Goal: Information Seeking & Learning: Check status

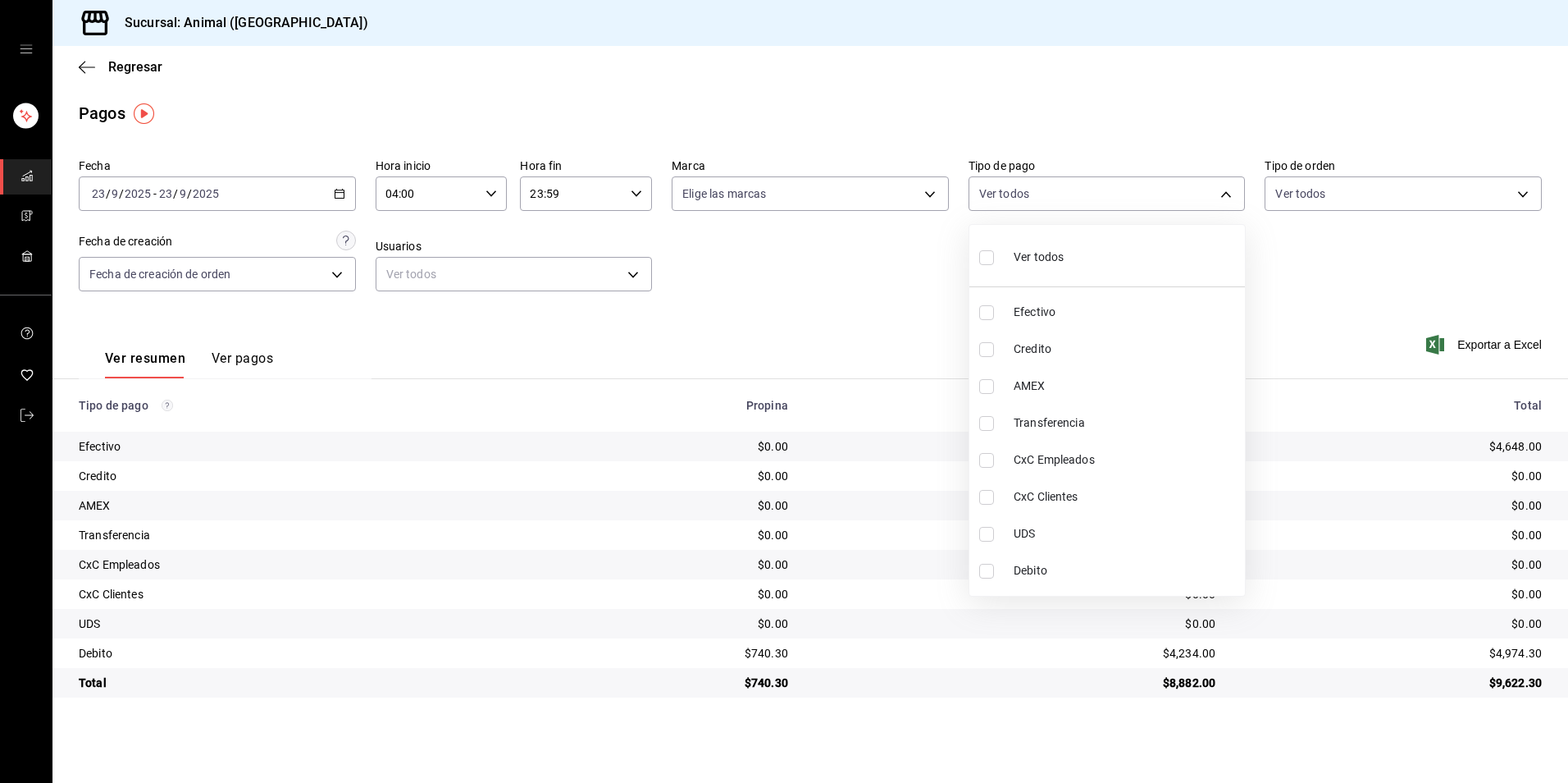
click at [1024, 260] on span "Ver todos" at bounding box center [1039, 257] width 50 height 17
type input "b84c62b8-b02c-4970-ab2e-e166616419f2,235ce608-f464-428a-9a71-314f665367d1,53567…"
checkbox input "true"
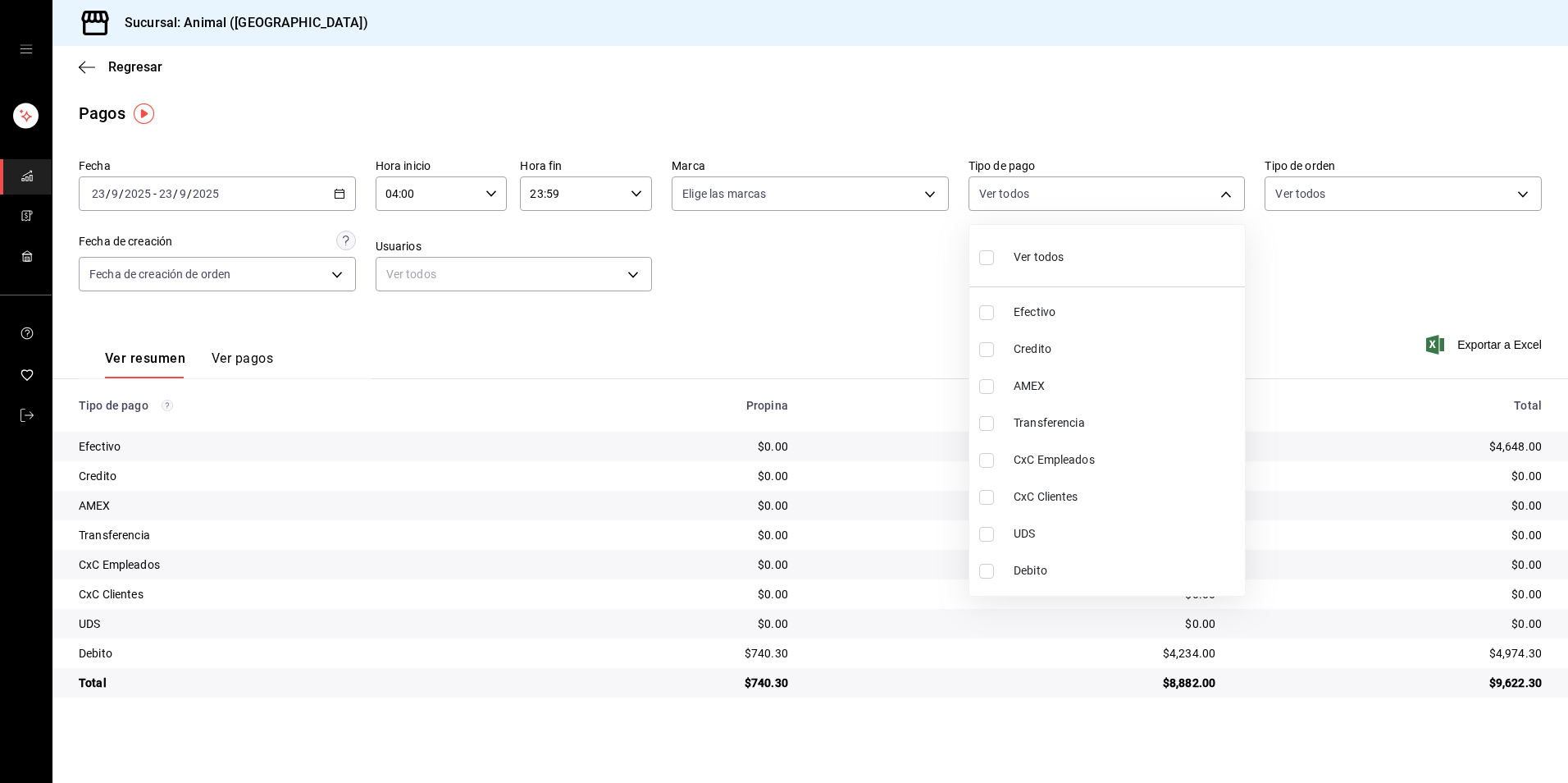
checkbox input "true"
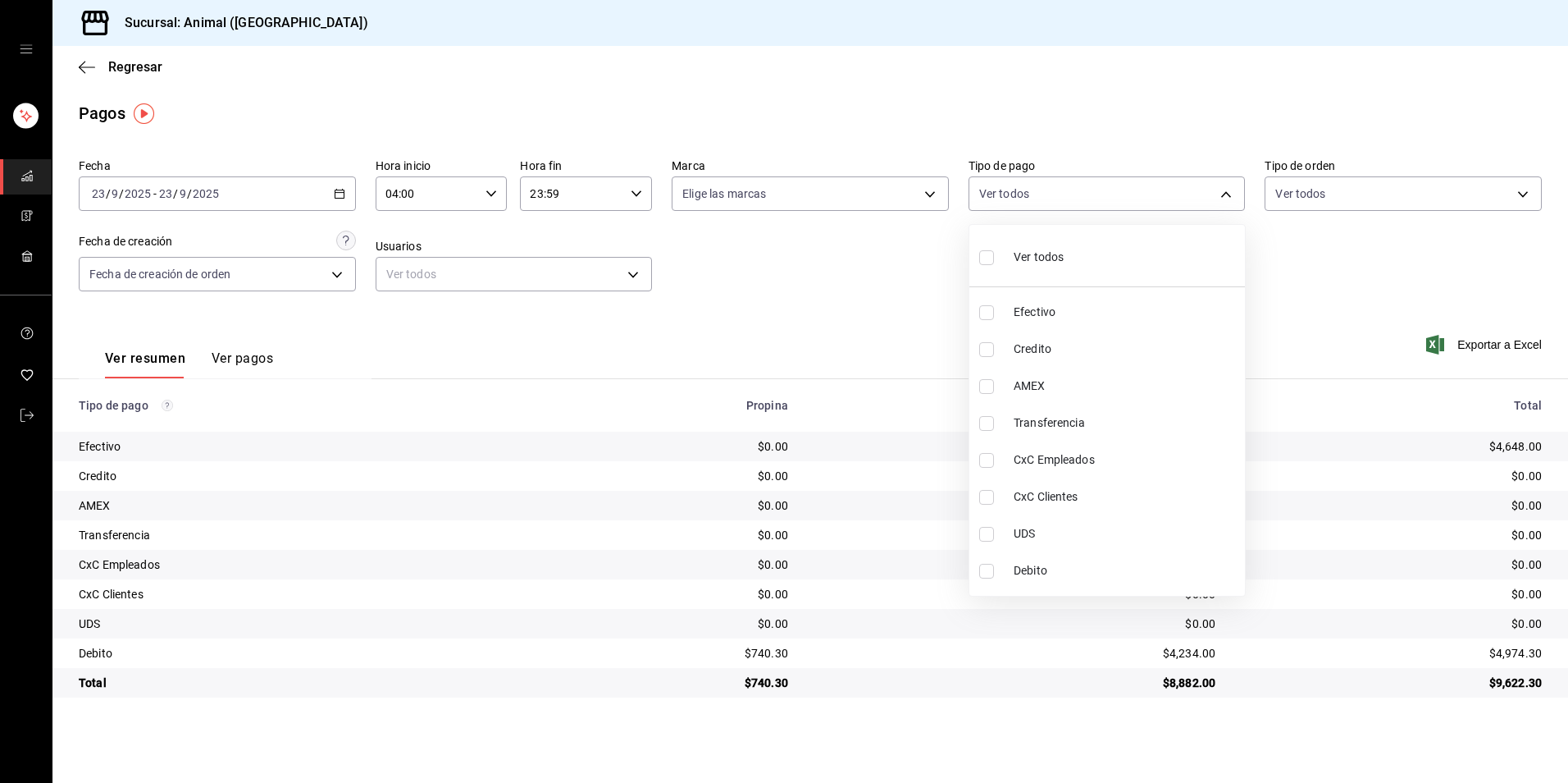
checkbox input "true"
click at [1024, 266] on div "Ver todos" at bounding box center [1022, 255] width 84 height 35
checkbox input "false"
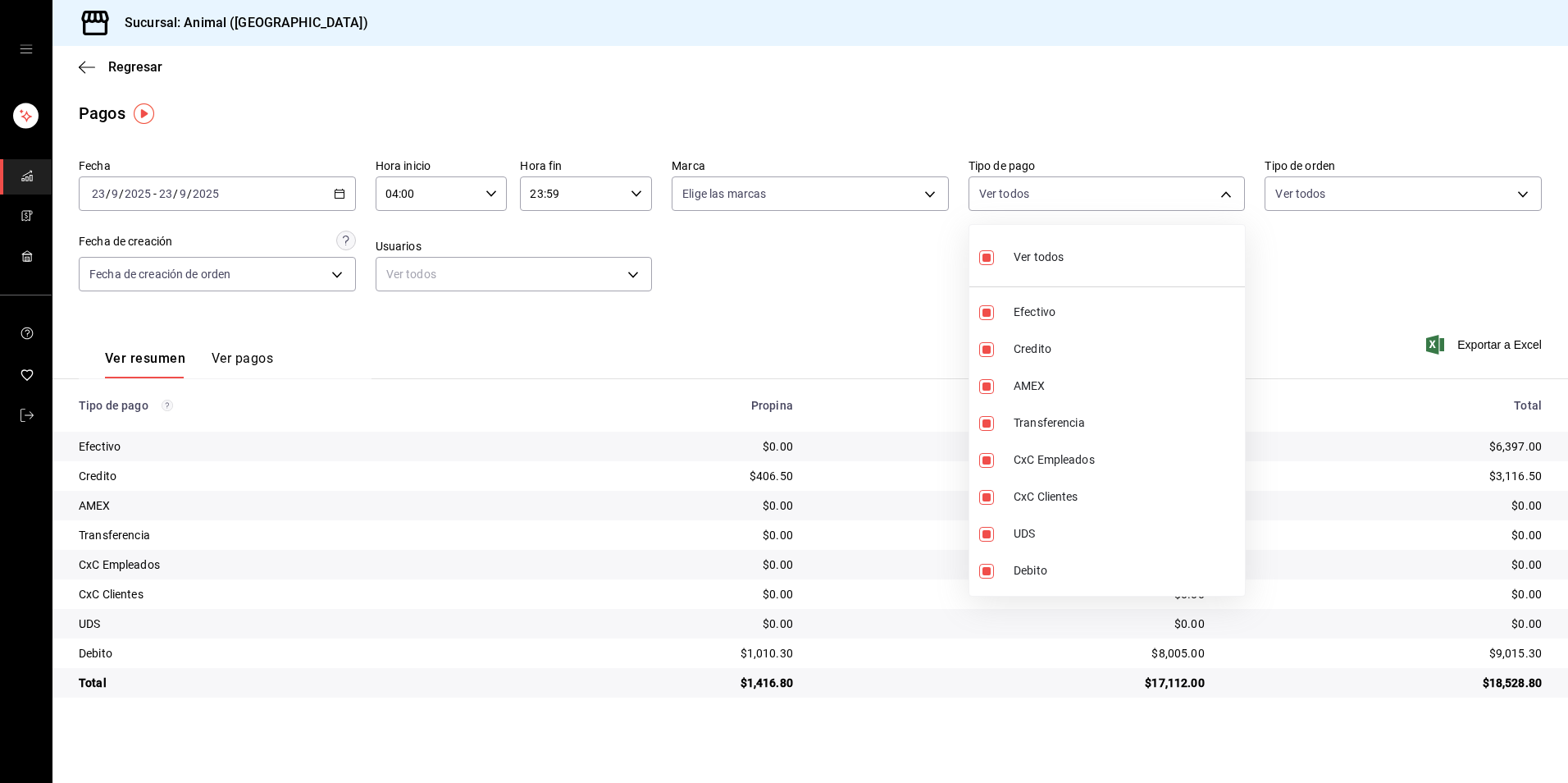
checkbox input "false"
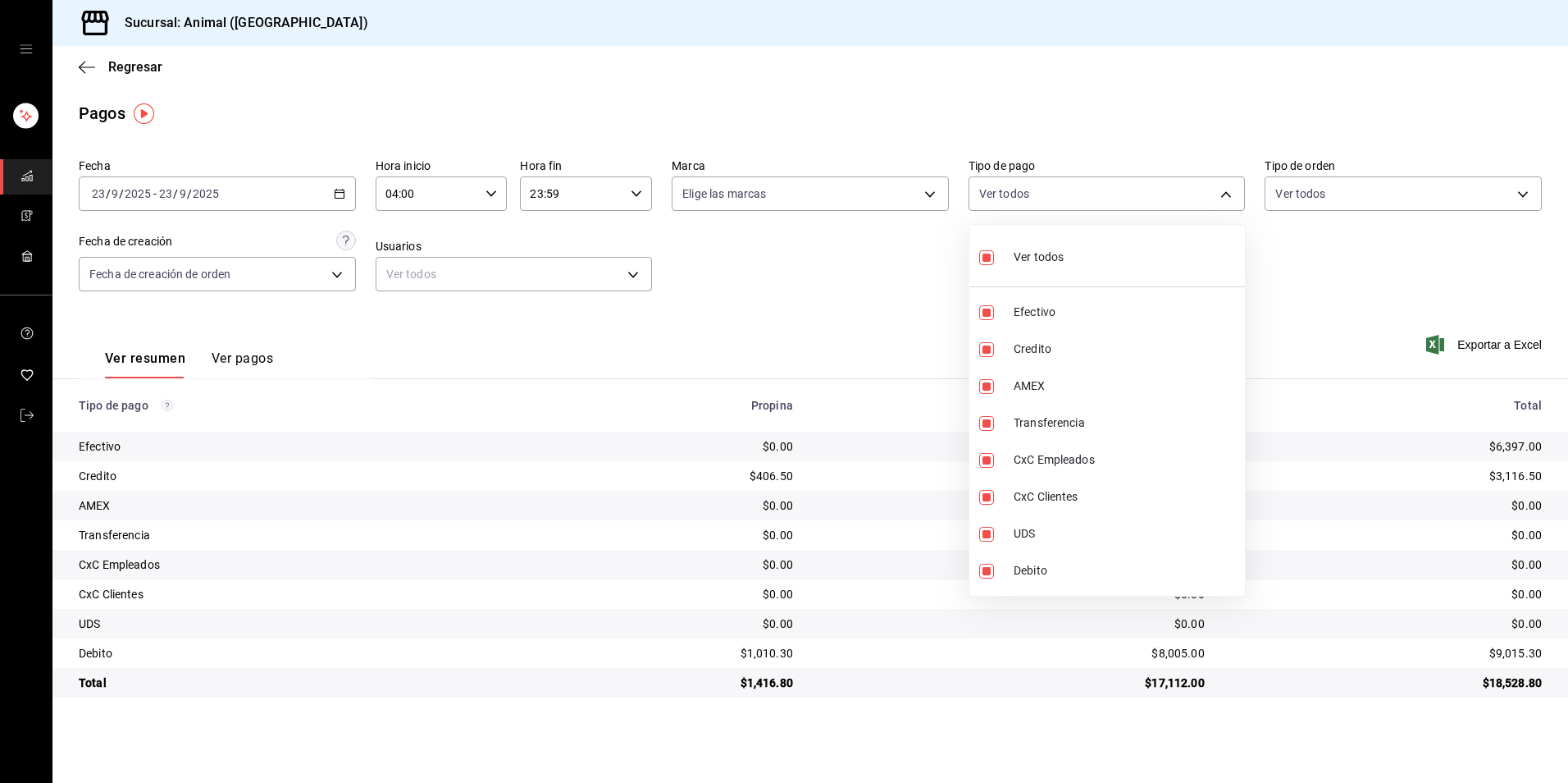
checkbox input "false"
click at [1076, 351] on span "Credito" at bounding box center [1126, 349] width 225 height 17
type input "235ce608-f464-428a-9a71-314f665367d1"
checkbox input "true"
click at [1072, 579] on li "Debito" at bounding box center [1107, 570] width 276 height 37
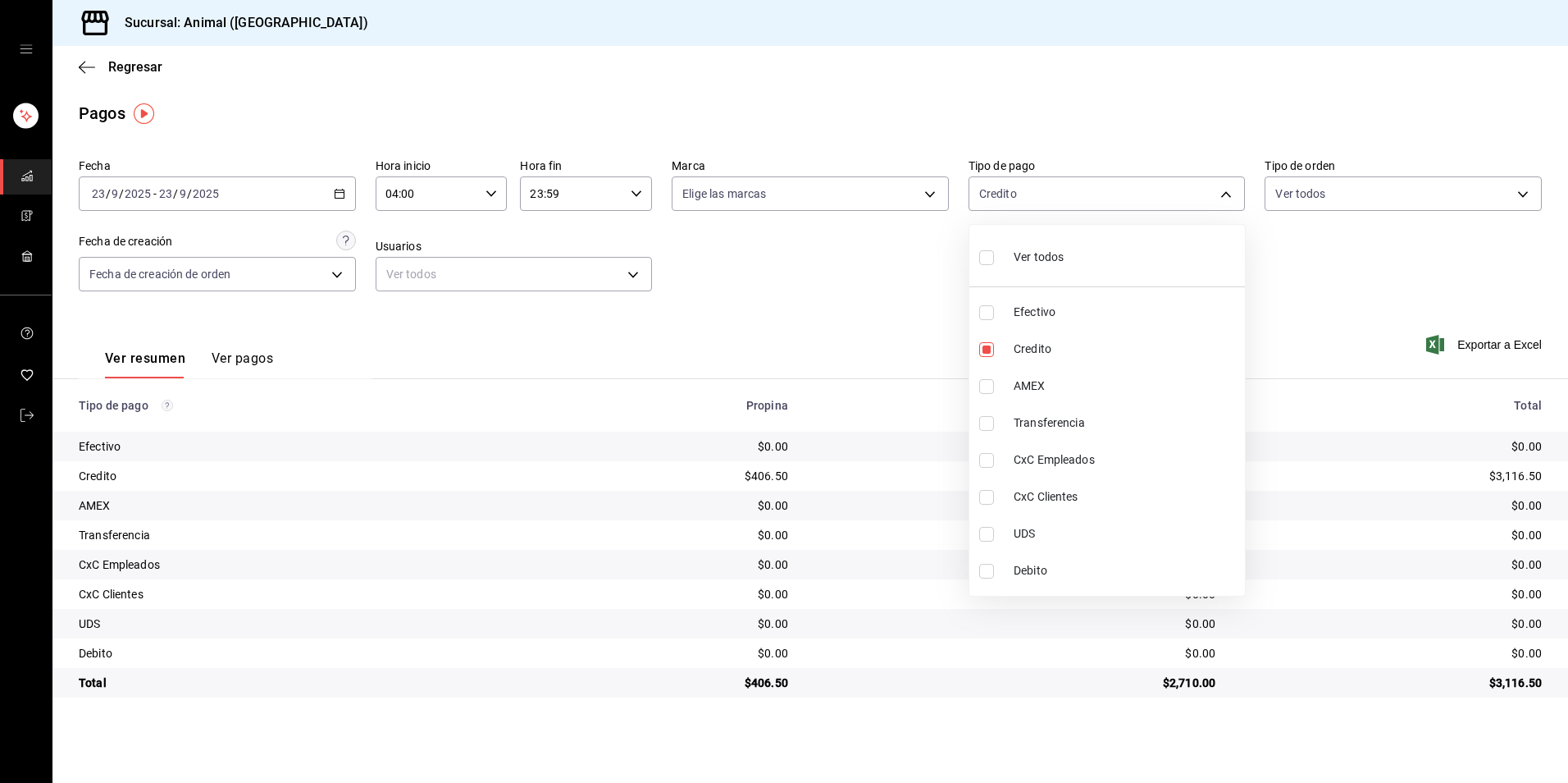
type input "235ce608-f464-428a-9a71-314f665367d1,c7b29183-a811-4137-9cfa-21a61cd2bc4a"
checkbox input "true"
click at [1052, 586] on li "Debito" at bounding box center [1107, 570] width 276 height 37
type input "235ce608-f464-428a-9a71-314f665367d1"
checkbox input "false"
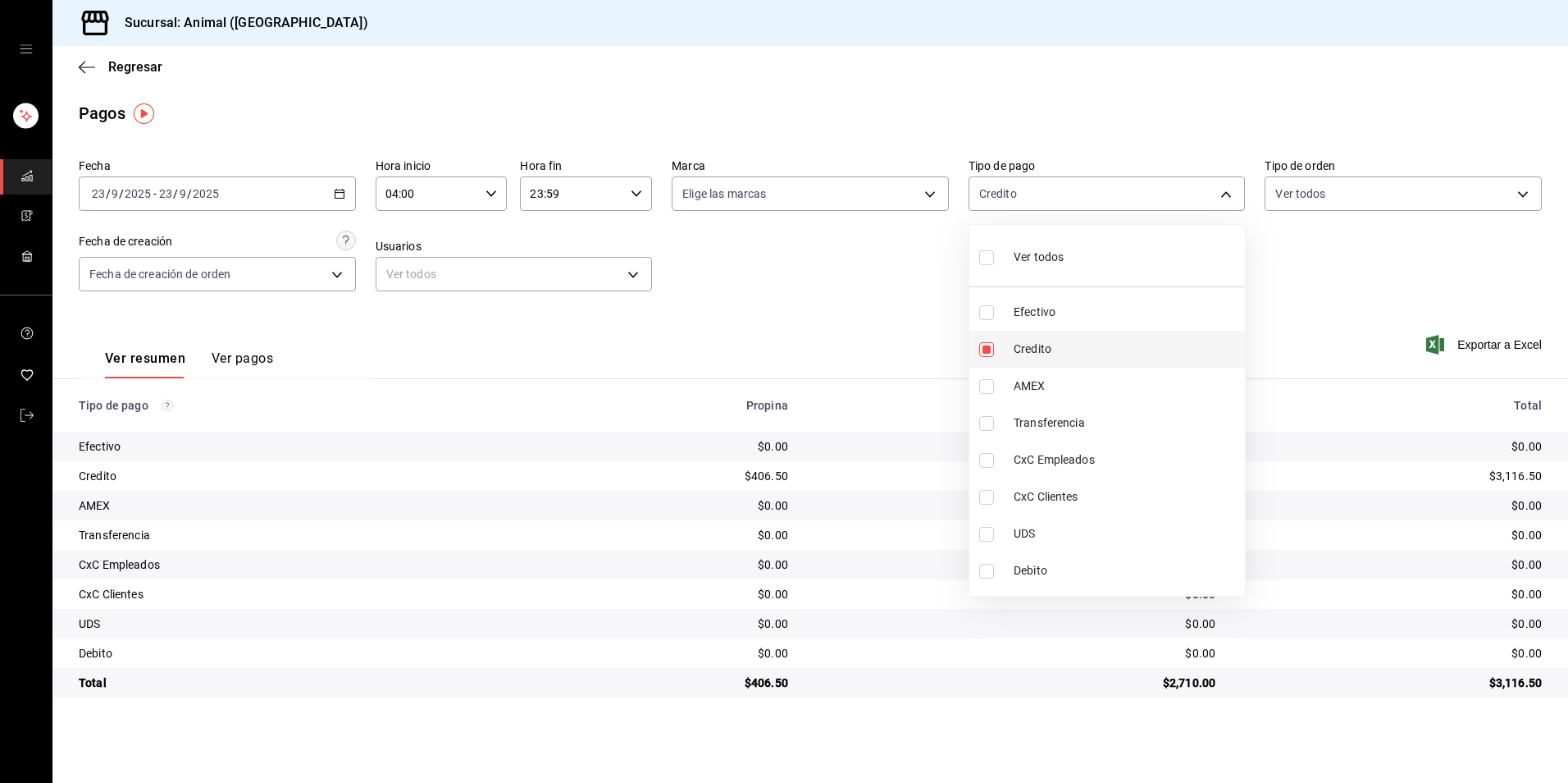
click at [1022, 346] on span "Credito" at bounding box center [1126, 349] width 225 height 17
checkbox input "false"
click at [1066, 336] on li "Credito" at bounding box center [1107, 349] width 276 height 37
type input "235ce608-f464-428a-9a71-314f665367d1"
checkbox input "true"
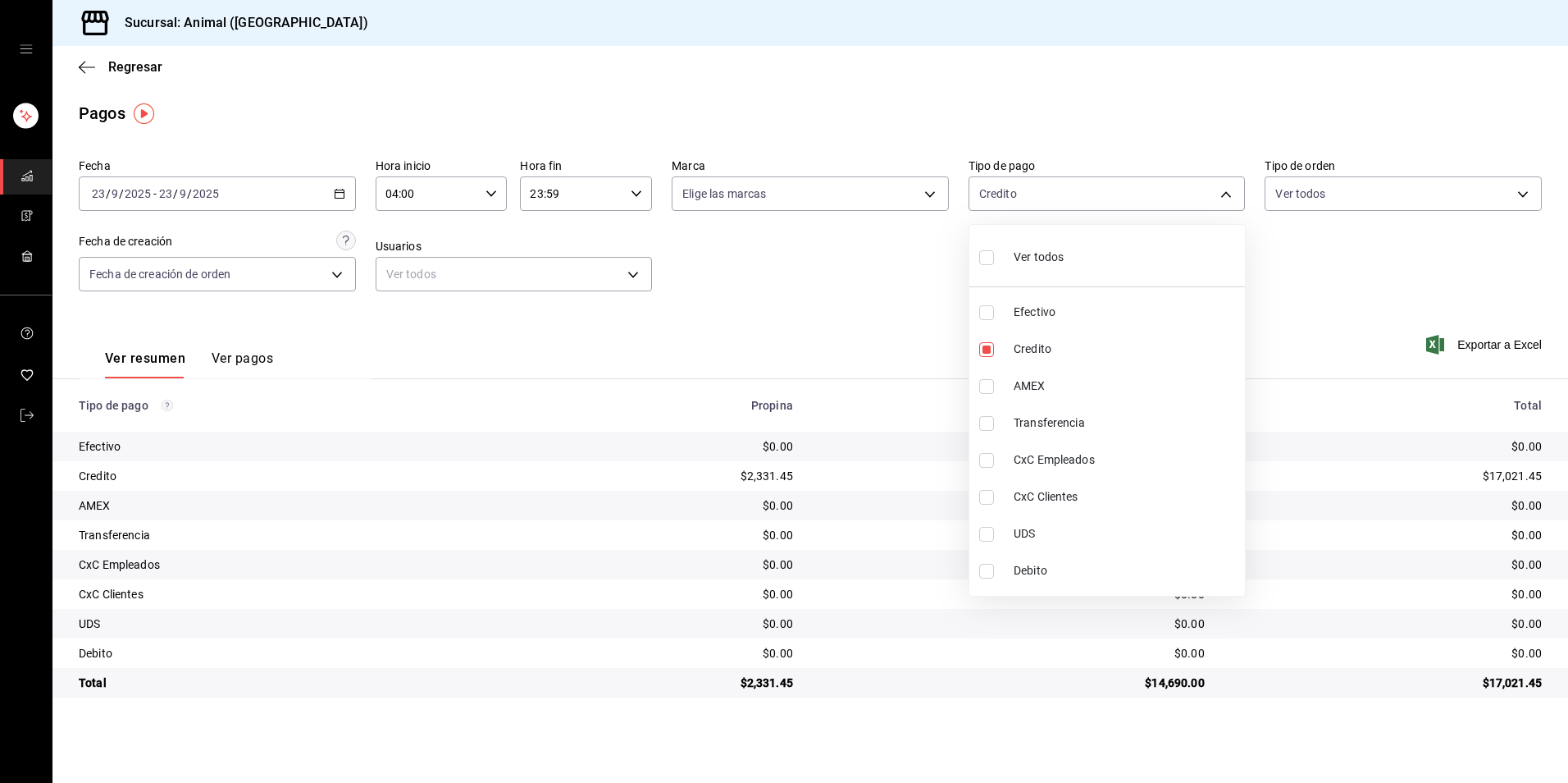
click at [1049, 564] on span "Debito" at bounding box center [1126, 571] width 225 height 17
type input "235ce608-f464-428a-9a71-314f665367d1,c7b29183-a811-4137-9cfa-21a61cd2bc4a"
checkbox input "true"
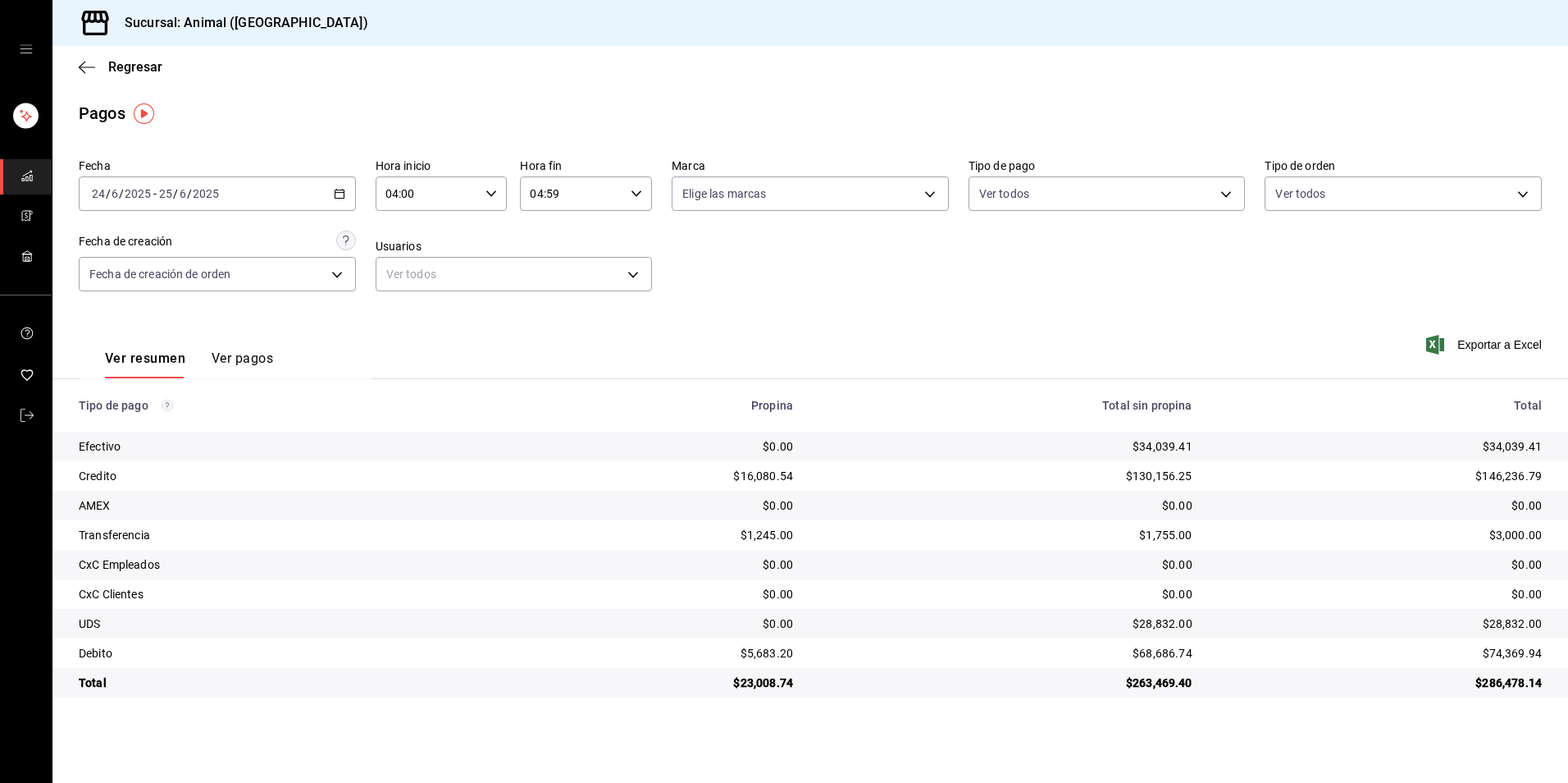
click at [623, 387] on th "Propina" at bounding box center [659, 405] width 295 height 52
click at [1135, 195] on body "Sucursal: Animal (Tijuana) Regresar Pagos Fecha [DATE] [DATE] - [DATE] [DATE] H…" at bounding box center [784, 391] width 1568 height 783
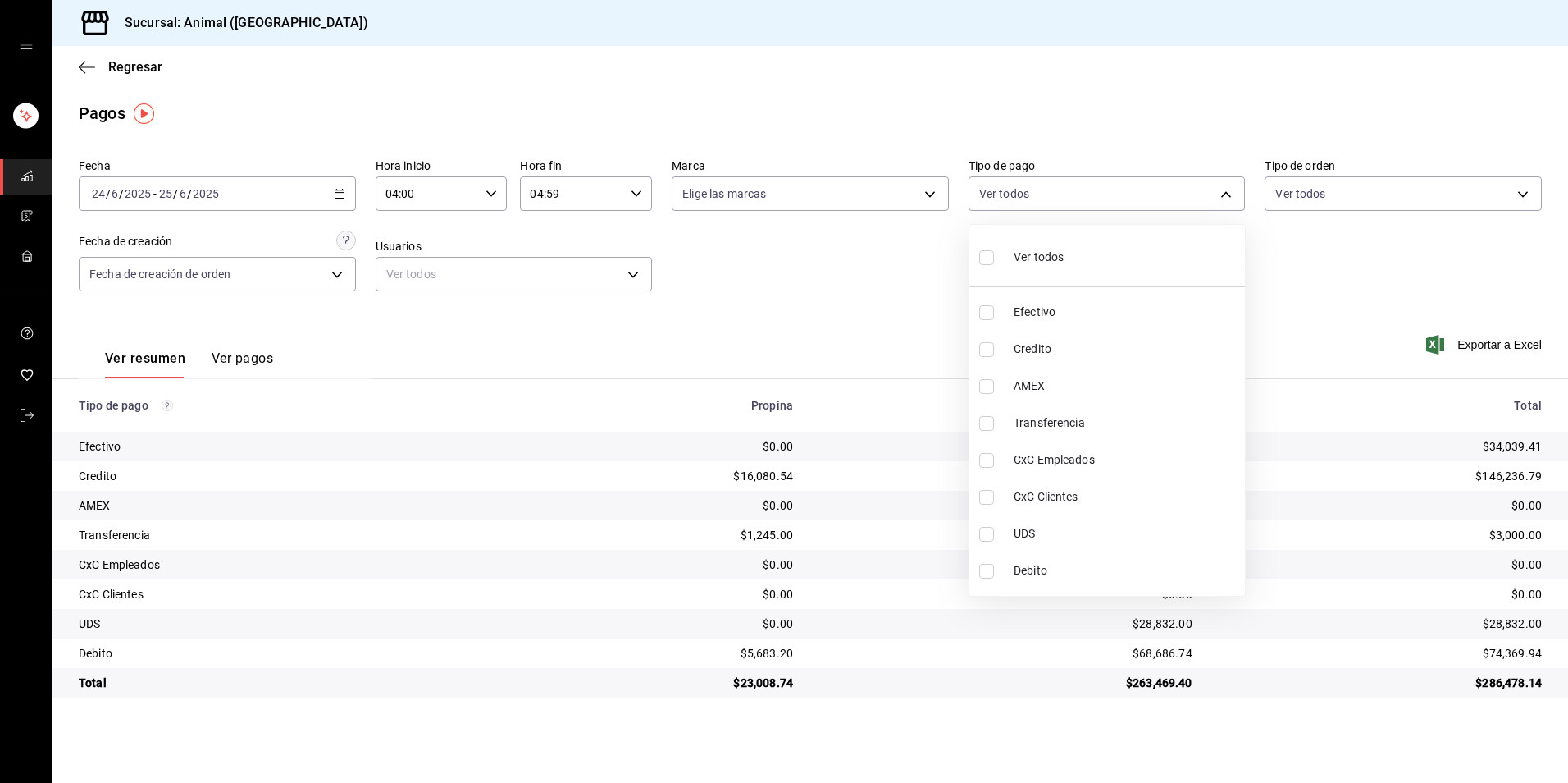
click at [1111, 338] on li "Credito" at bounding box center [1107, 349] width 276 height 37
type input "235ce608-f464-428a-9a71-314f665367d1"
checkbox input "true"
click at [1090, 562] on span "Debito" at bounding box center [1126, 571] width 225 height 17
type input "235ce608-f464-428a-9a71-314f665367d1,c7b29183-a811-4137-9cfa-21a61cd2bc4a"
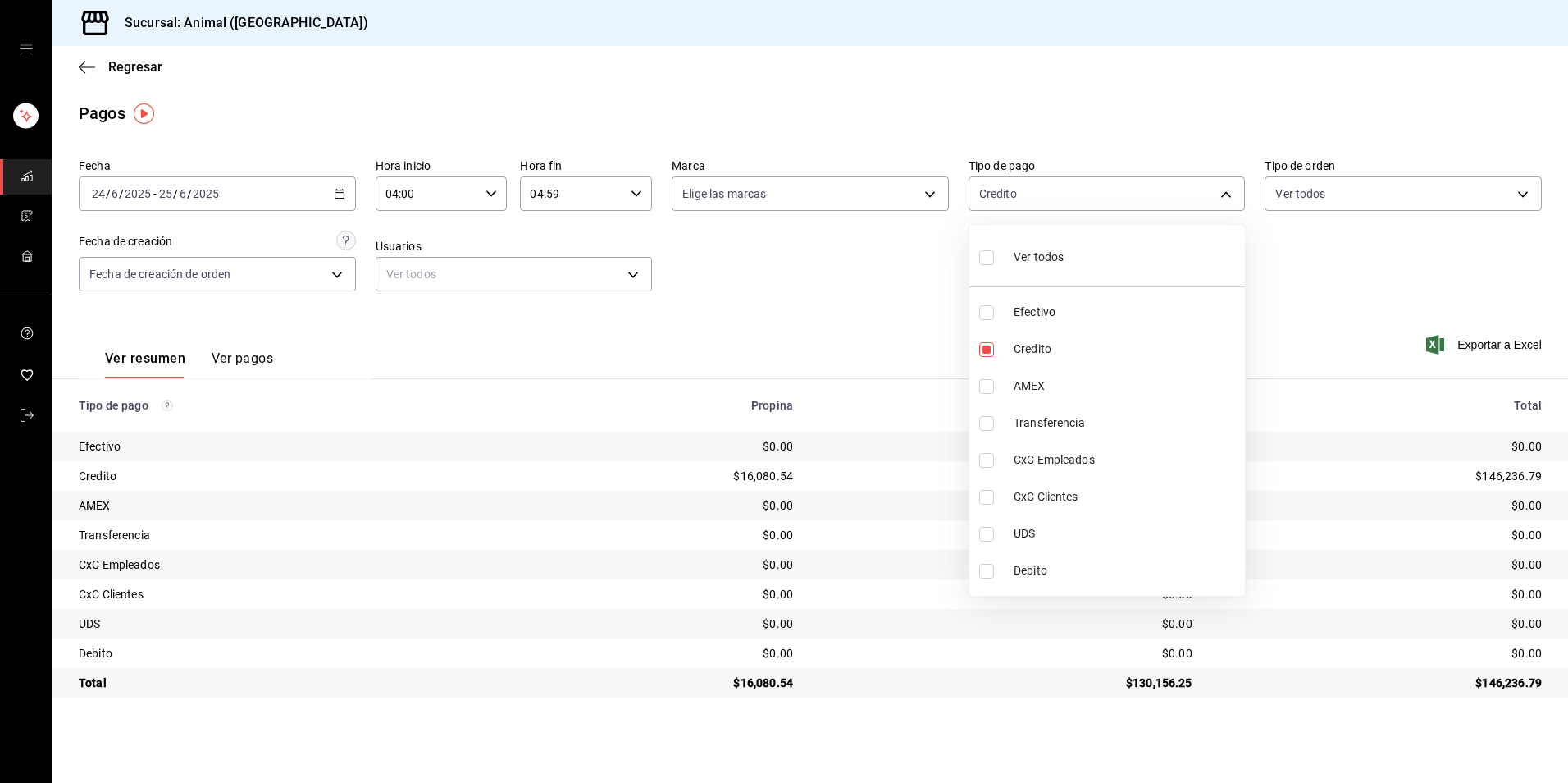
checkbox input "true"
click at [222, 187] on div at bounding box center [784, 391] width 1568 height 783
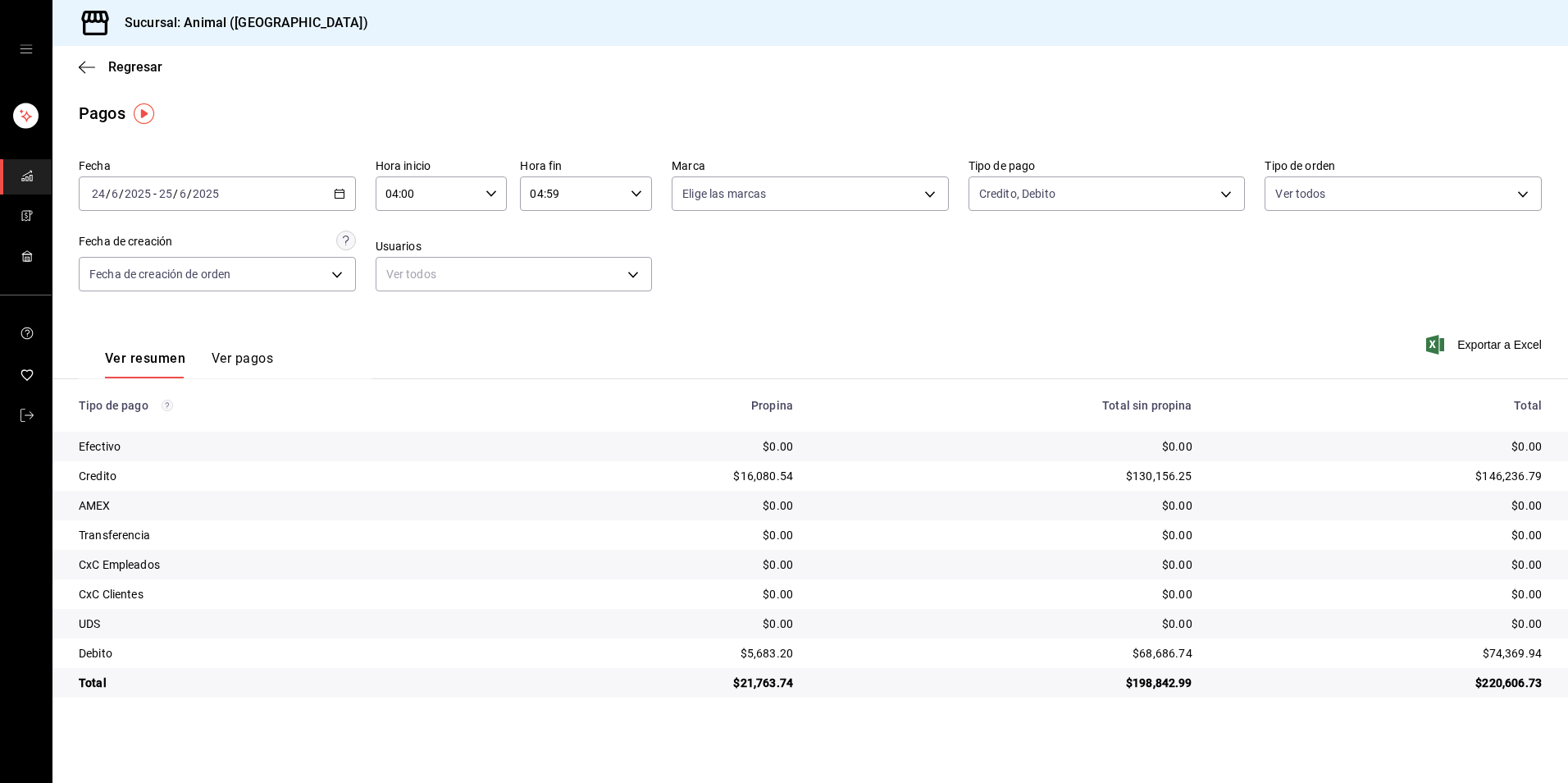
click at [222, 187] on div "[DATE] [DATE] - [DATE] [DATE]" at bounding box center [217, 193] width 278 height 34
click at [190, 255] on li "Hoy" at bounding box center [156, 243] width 154 height 37
type input "00:00"
type input "23:59"
click at [488, 195] on icon "button" at bounding box center [491, 193] width 11 height 11
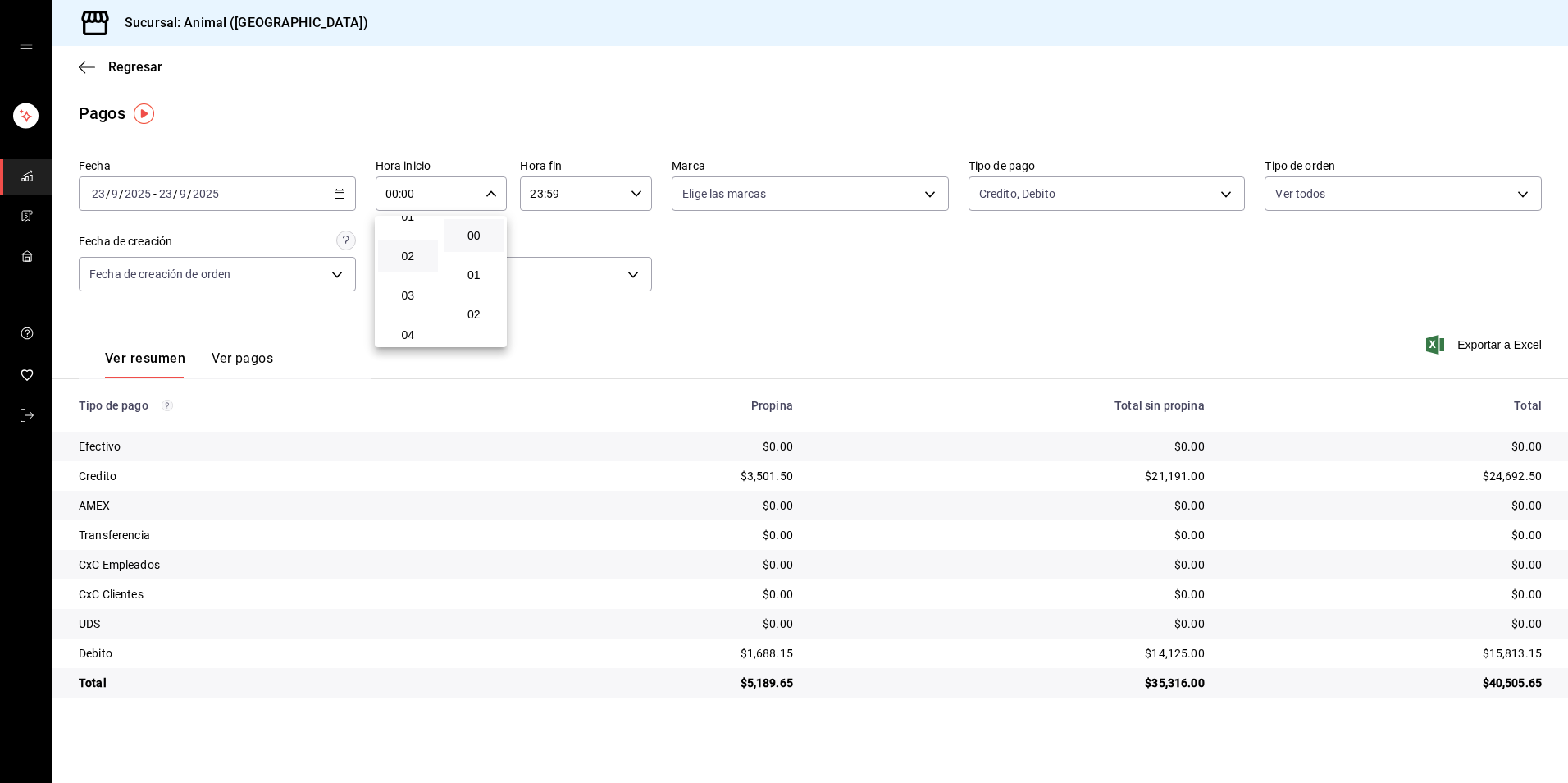
scroll to position [82, 0]
click at [418, 315] on span "04" at bounding box center [408, 310] width 40 height 13
type input "04:00"
click at [1124, 201] on div at bounding box center [784, 391] width 1568 height 783
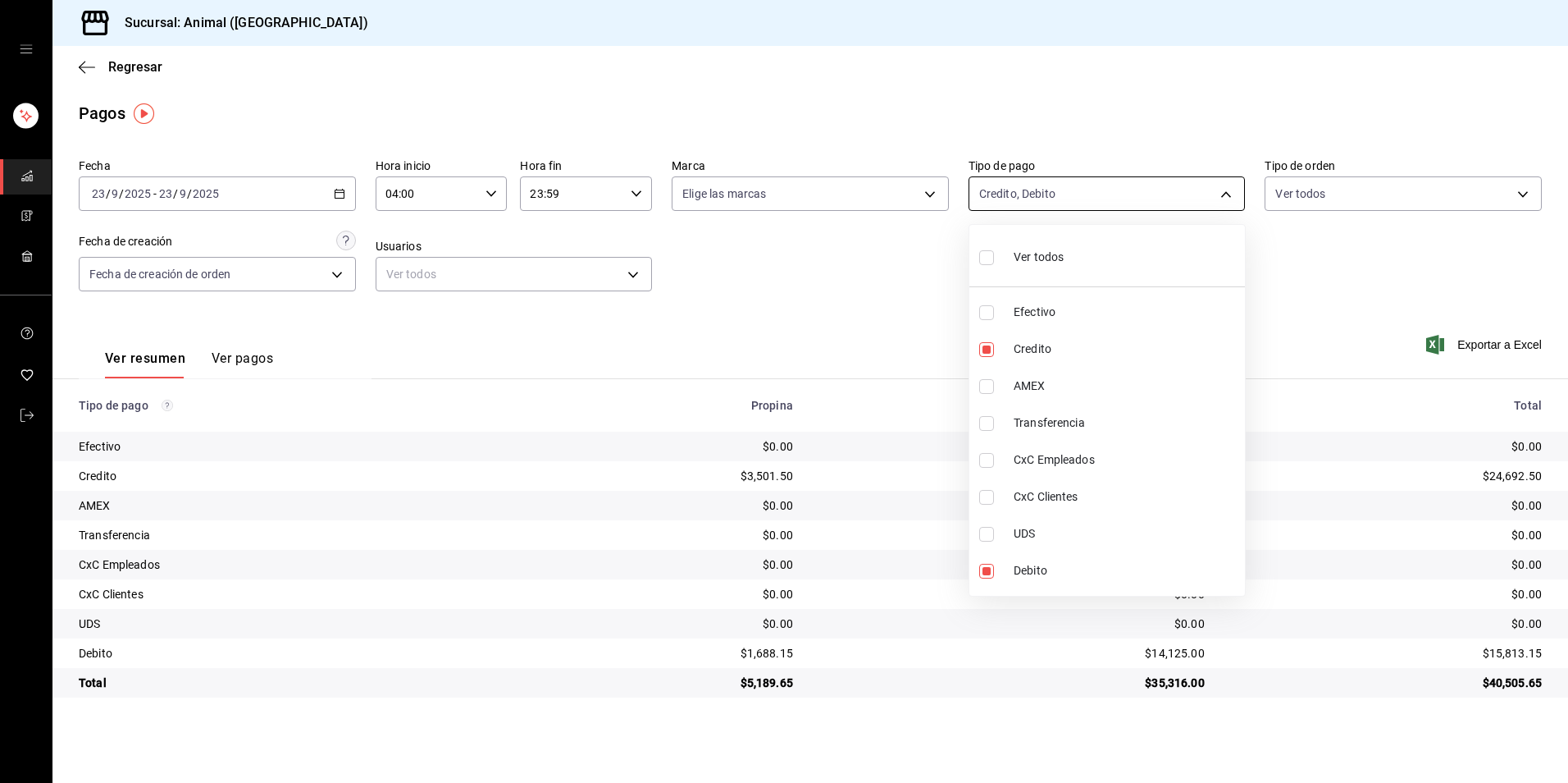
click at [1070, 190] on body "Sucursal: Animal (Tijuana) Regresar Pagos Fecha [DATE] [DATE] - [DATE] [DATE] H…" at bounding box center [784, 391] width 1568 height 783
click at [1028, 266] on div "Ver todos" at bounding box center [1022, 255] width 84 height 35
type input "b84c62b8-b02c-4970-ab2e-e166616419f2,235ce608-f464-428a-9a71-314f665367d1,53567…"
checkbox input "true"
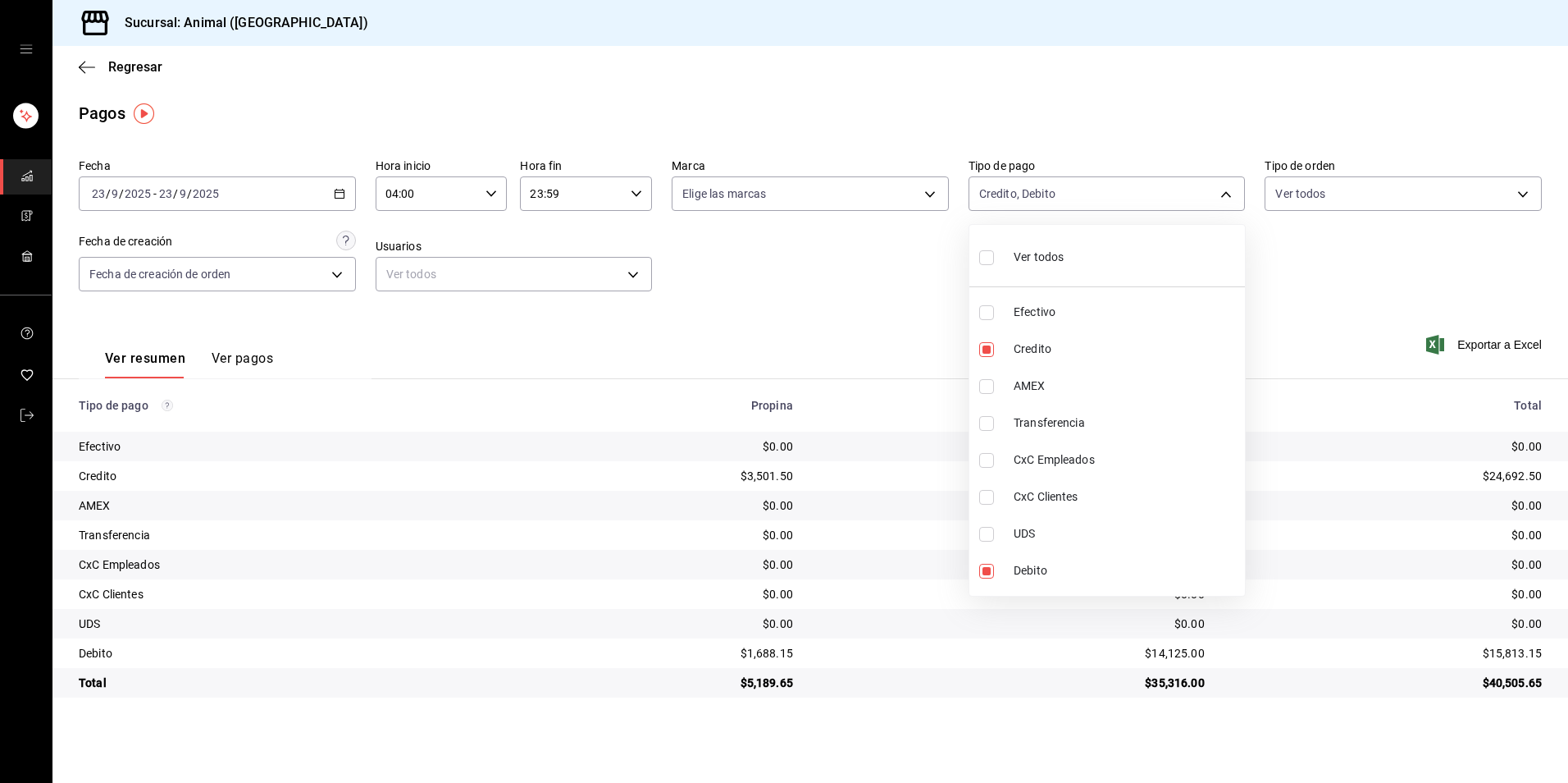
checkbox input "true"
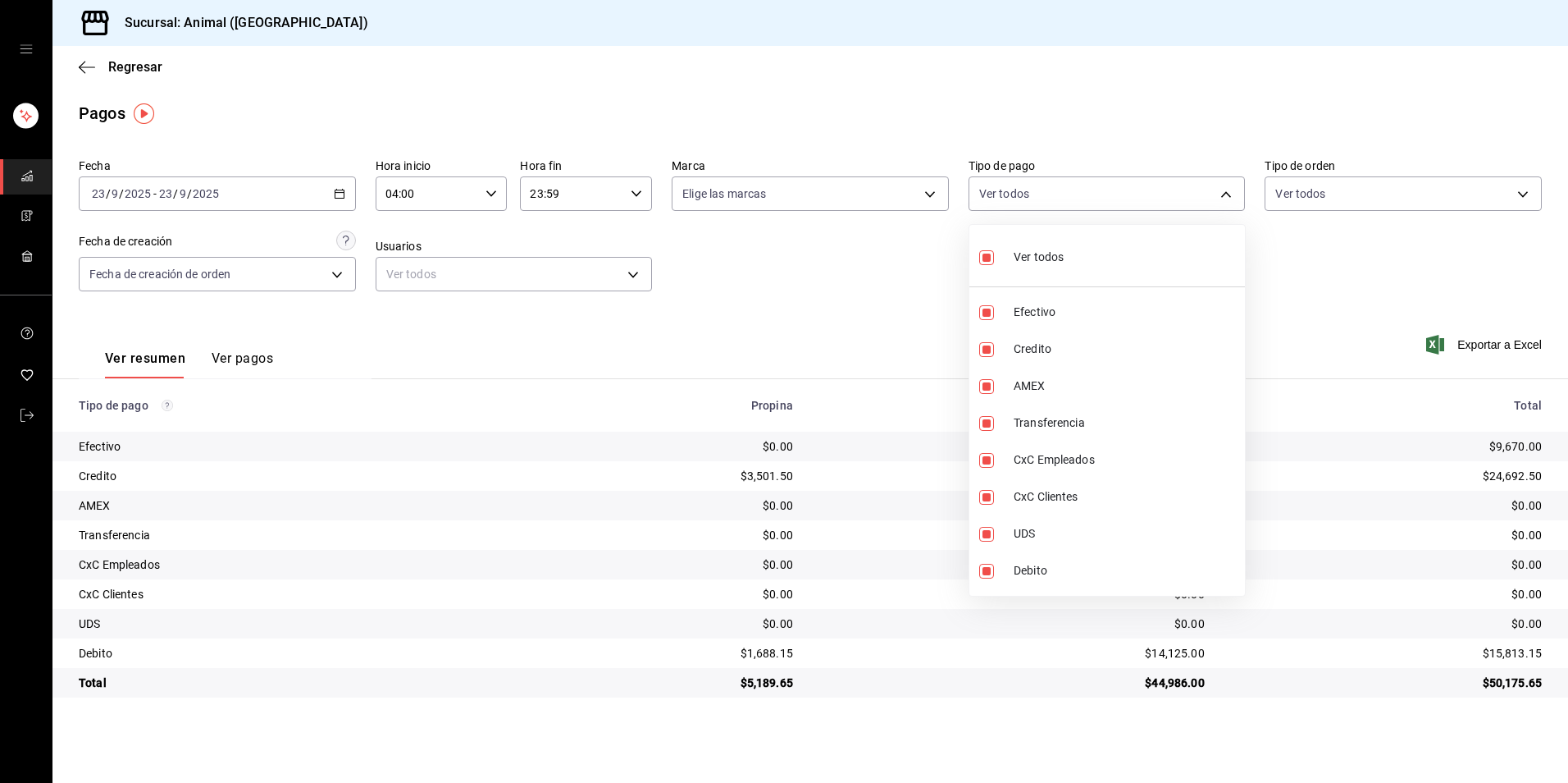
click at [1032, 226] on ul "Ver todos Efectivo Credito AMEX Transferencia CxC Empleados CxC Clientes UDS De…" at bounding box center [1107, 410] width 276 height 370
click at [1029, 246] on div "Ver todos" at bounding box center [1022, 255] width 84 height 35
checkbox input "false"
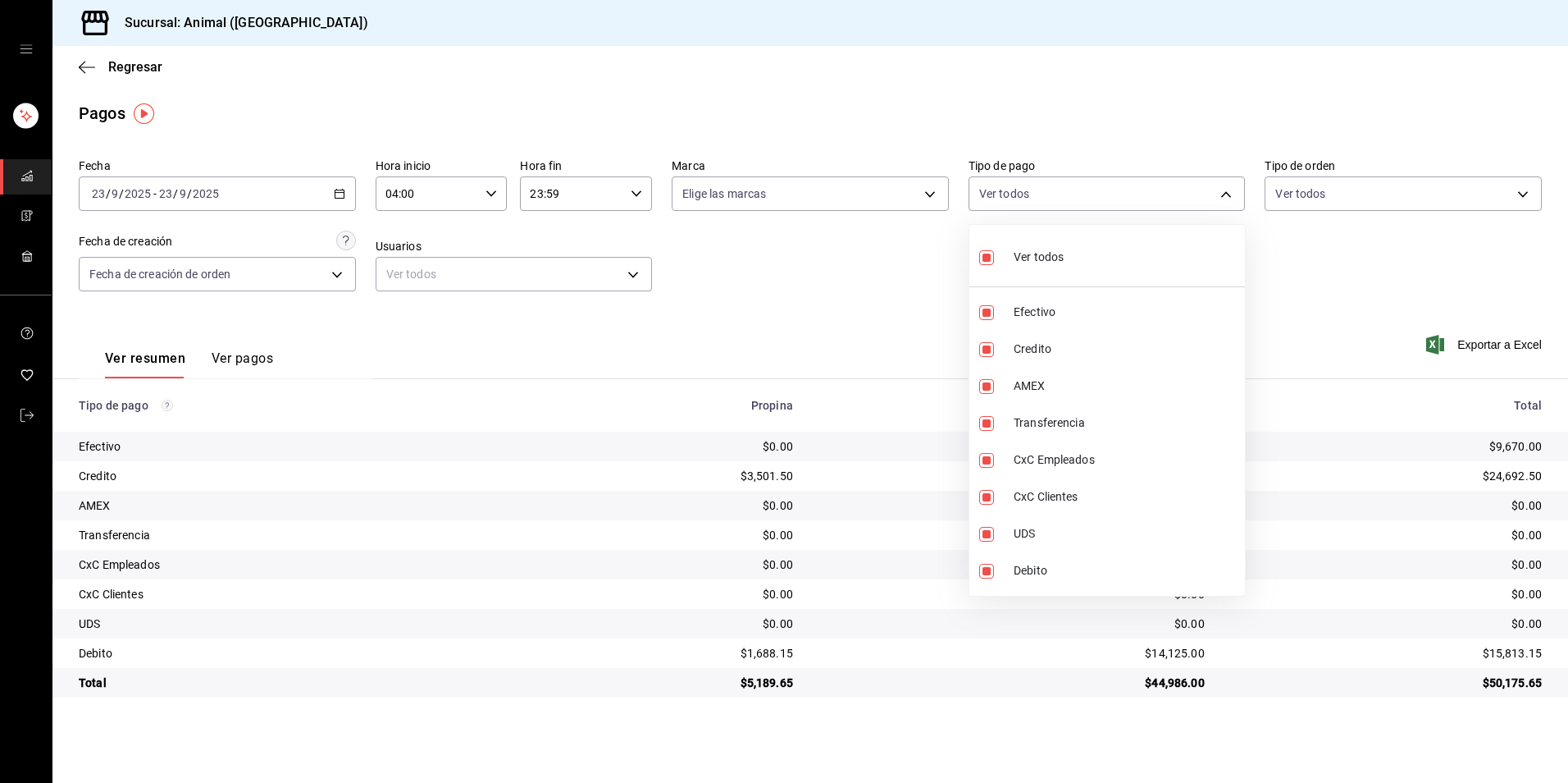
checkbox input "false"
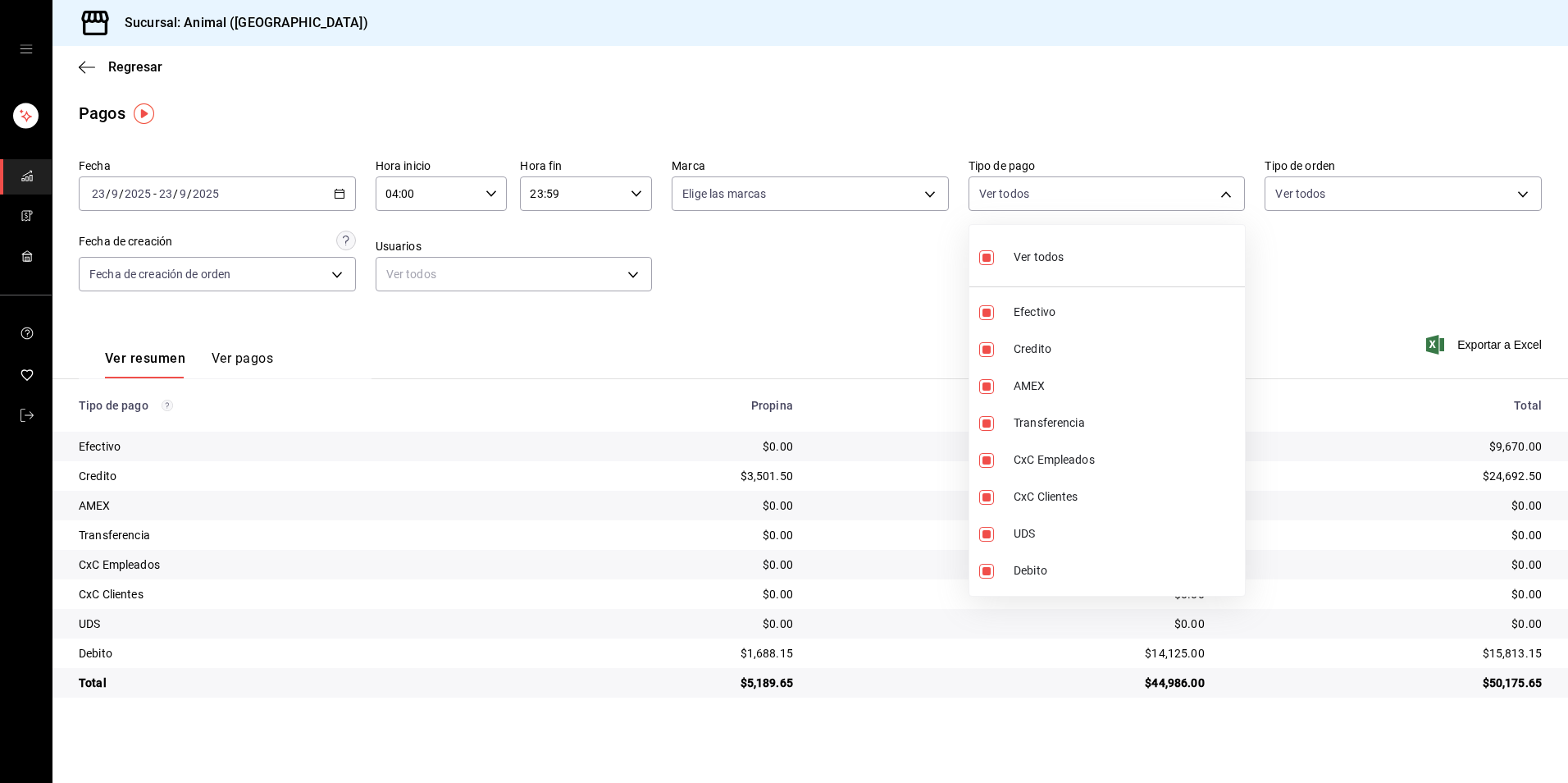
checkbox input "false"
